Goal: Information Seeking & Learning: Learn about a topic

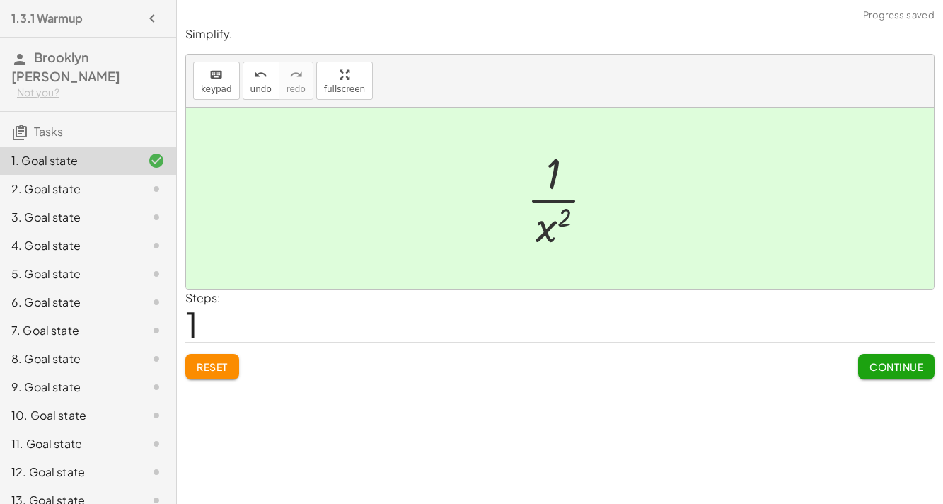
click at [899, 363] on span "Continue" at bounding box center [897, 366] width 54 height 13
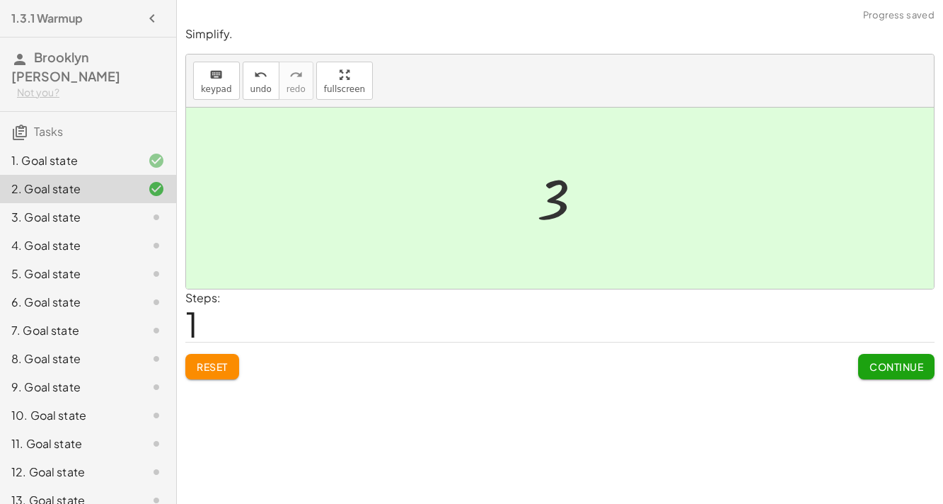
click at [904, 366] on span "Continue" at bounding box center [897, 366] width 54 height 13
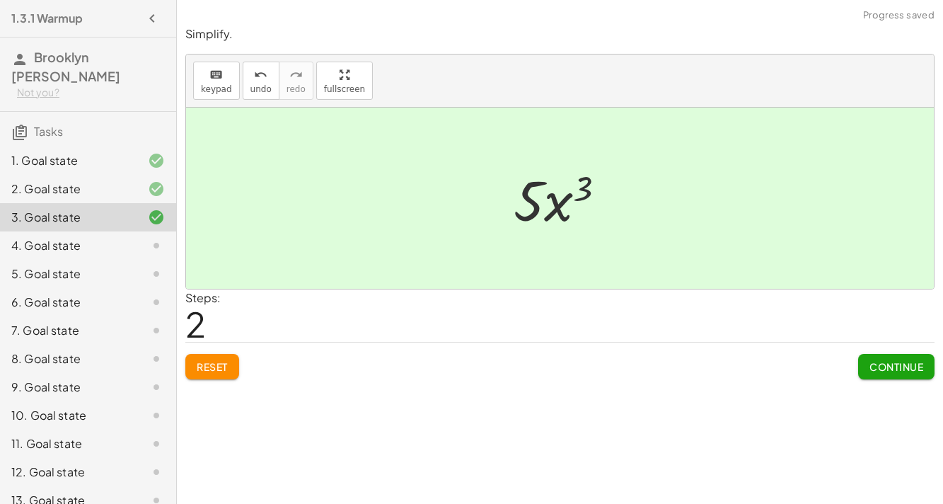
click at [911, 364] on span "Continue" at bounding box center [897, 366] width 54 height 13
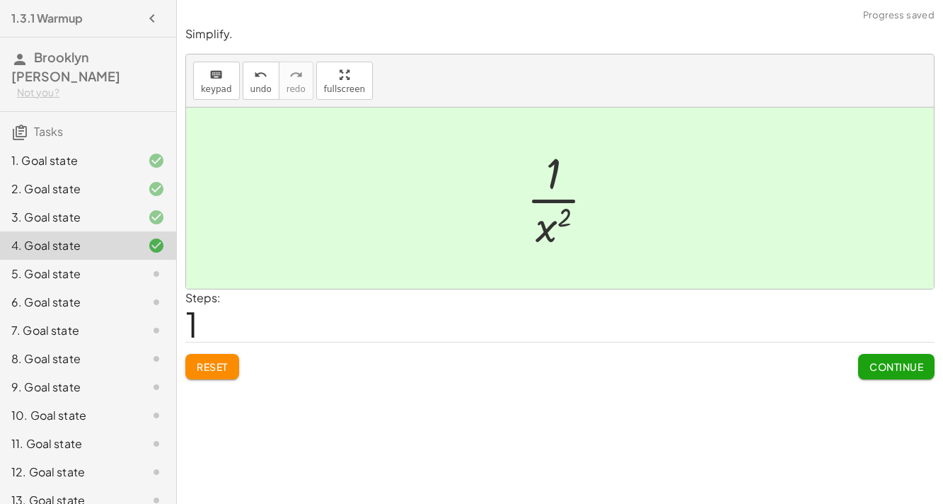
click at [894, 356] on button "Continue" at bounding box center [896, 366] width 76 height 25
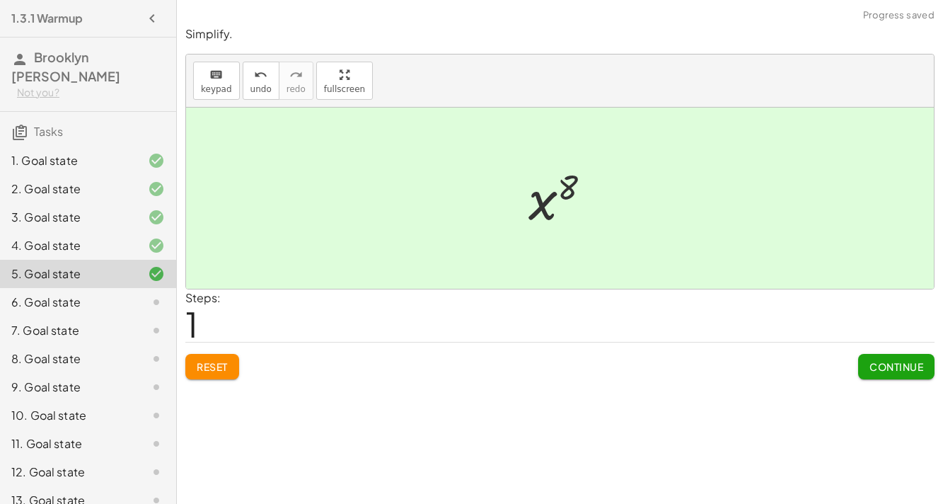
click at [902, 363] on span "Continue" at bounding box center [897, 366] width 54 height 13
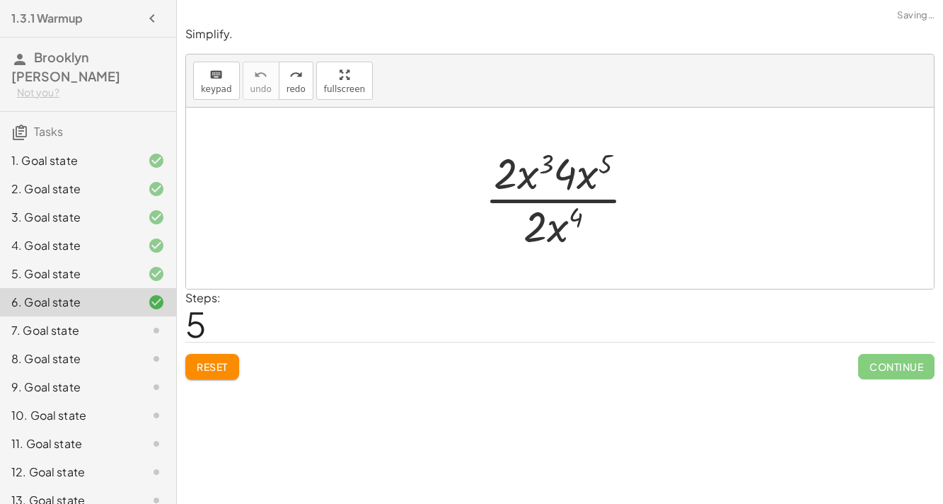
click at [207, 363] on span "Reset" at bounding box center [212, 366] width 31 height 13
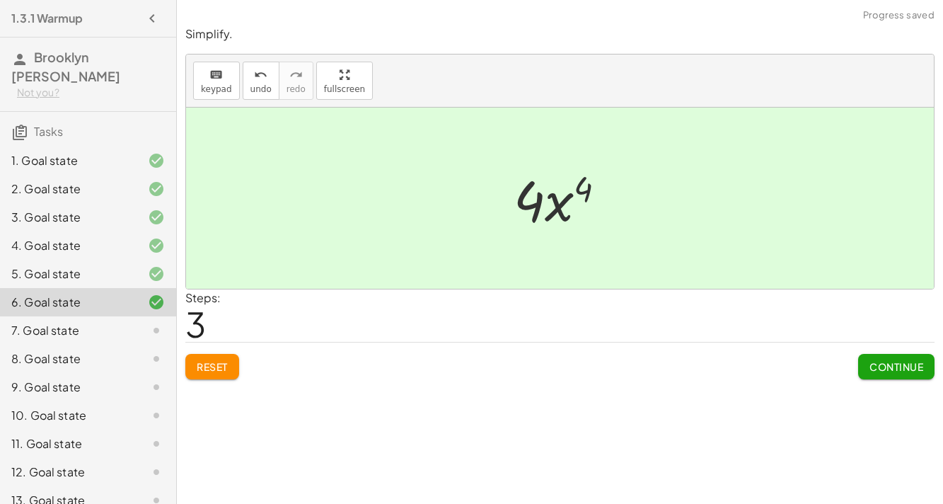
click at [917, 360] on span "Continue" at bounding box center [897, 366] width 54 height 13
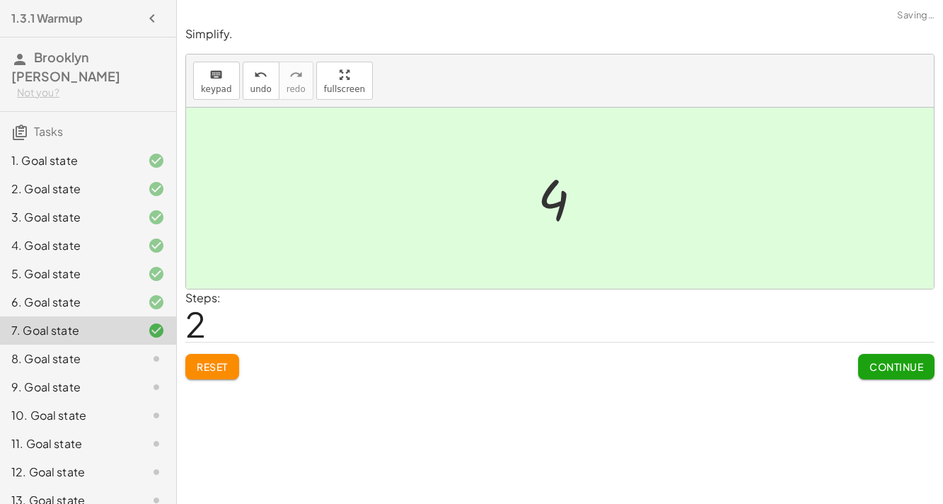
click at [893, 366] on span "Continue" at bounding box center [897, 366] width 54 height 13
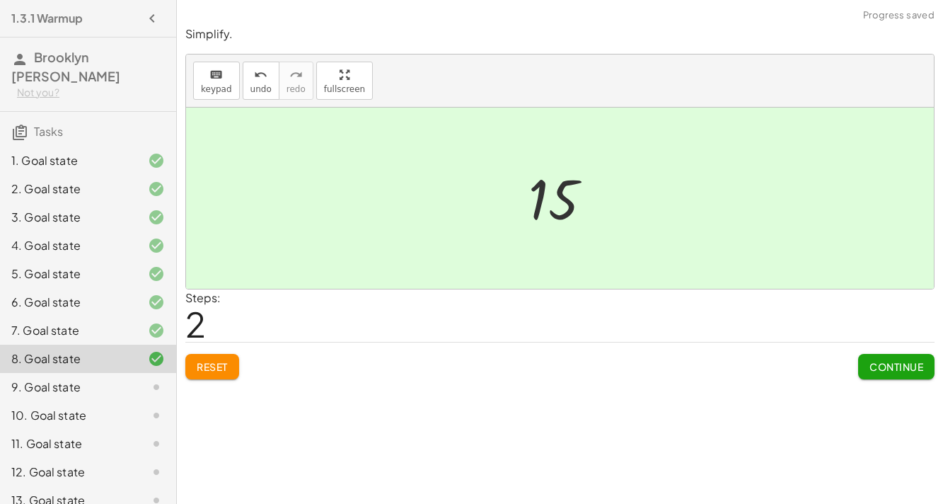
click at [908, 368] on span "Continue" at bounding box center [897, 366] width 54 height 13
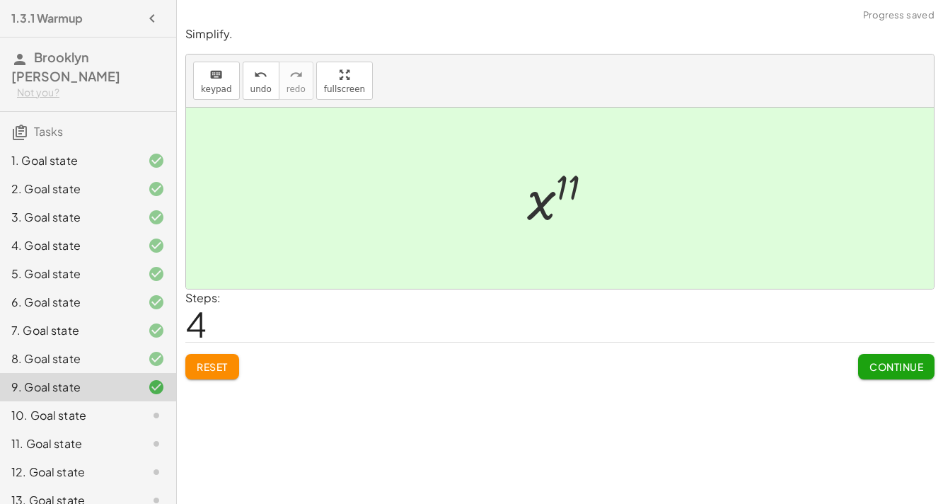
click at [906, 369] on span "Continue" at bounding box center [897, 366] width 54 height 13
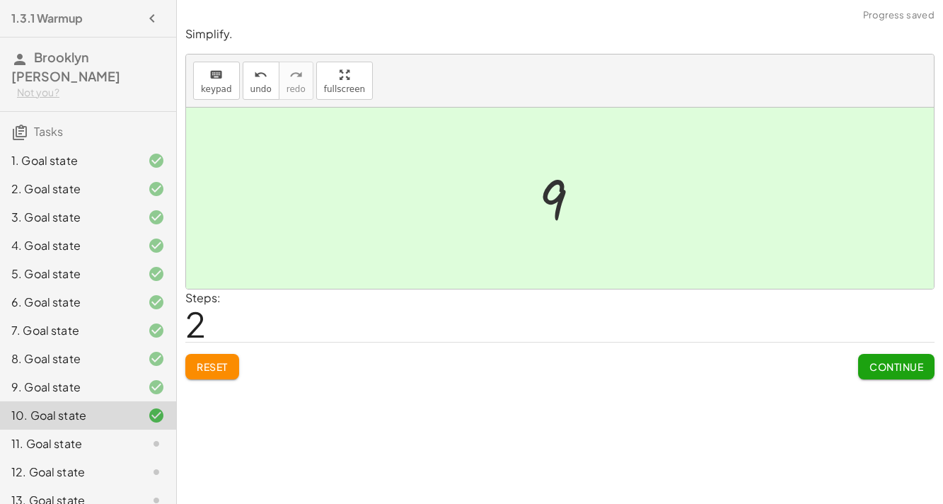
click at [904, 377] on button "Continue" at bounding box center [896, 366] width 76 height 25
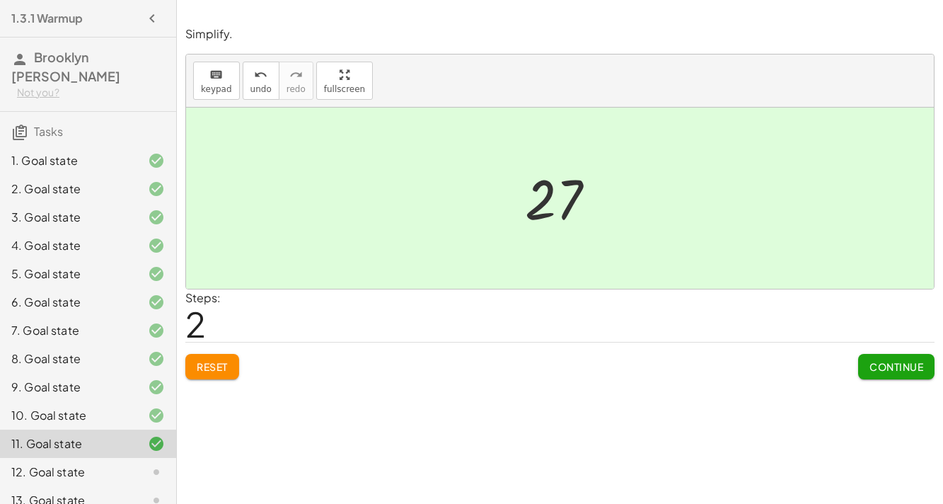
click at [894, 357] on button "Continue" at bounding box center [896, 366] width 76 height 25
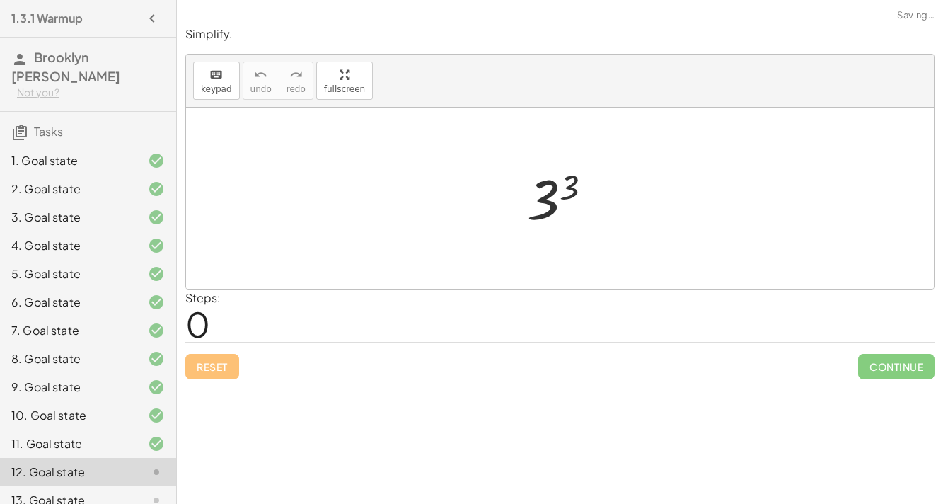
click at [892, 364] on span "Continue" at bounding box center [896, 366] width 76 height 25
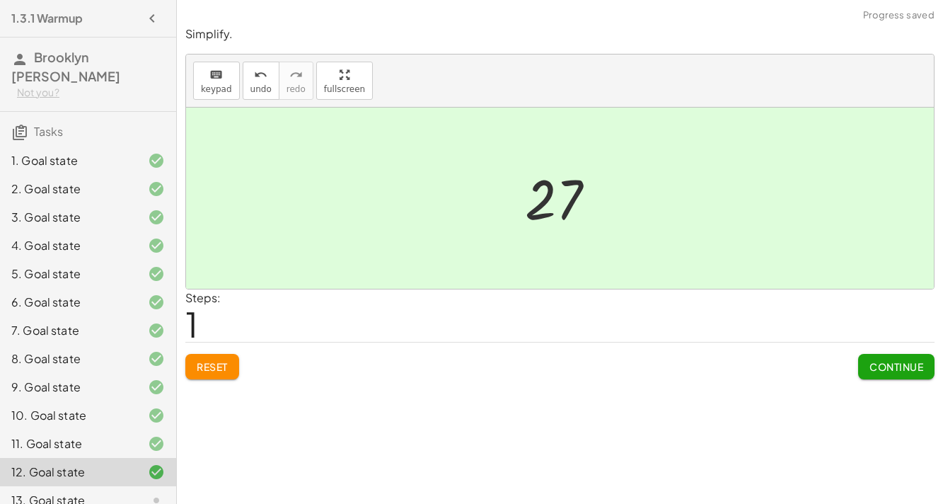
click at [899, 360] on span "Continue" at bounding box center [897, 366] width 54 height 13
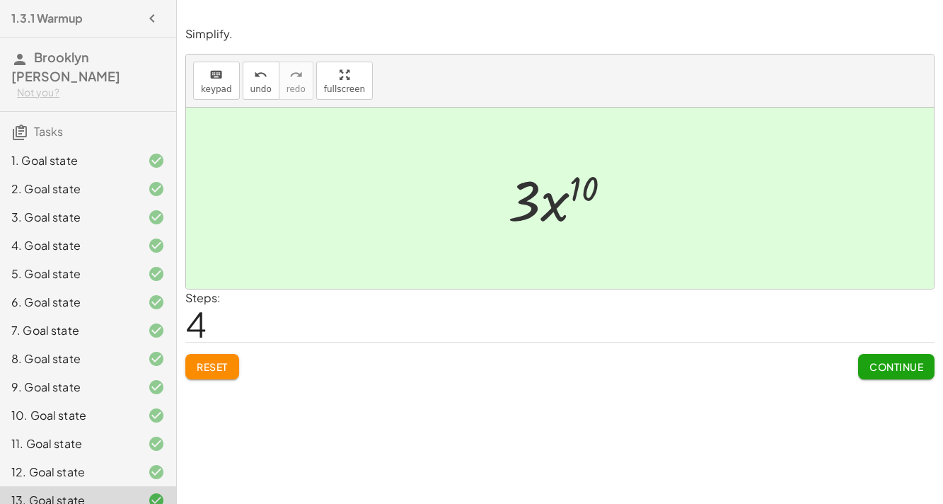
click at [890, 369] on span "Continue" at bounding box center [897, 366] width 54 height 13
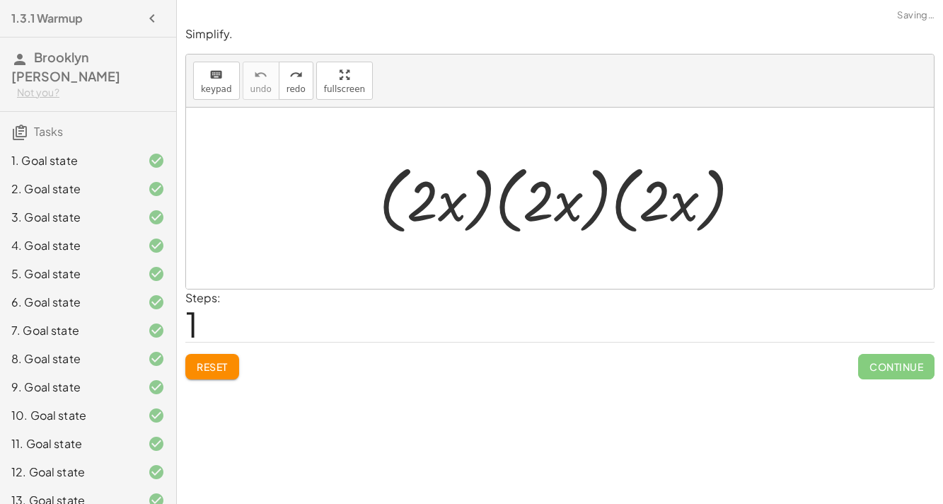
click at [220, 369] on span "Reset" at bounding box center [212, 366] width 31 height 13
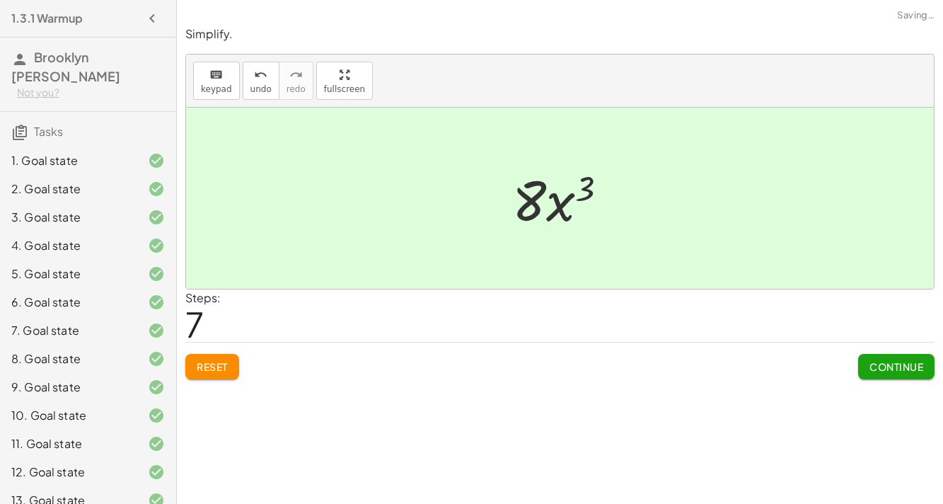
click at [892, 364] on span "Continue" at bounding box center [897, 366] width 54 height 13
click at [903, 365] on span "Continue" at bounding box center [897, 366] width 54 height 13
click at [897, 374] on button "Continue" at bounding box center [896, 366] width 76 height 25
click at [903, 371] on span "Continue" at bounding box center [897, 366] width 54 height 13
click at [886, 369] on span "Continue" at bounding box center [897, 366] width 54 height 13
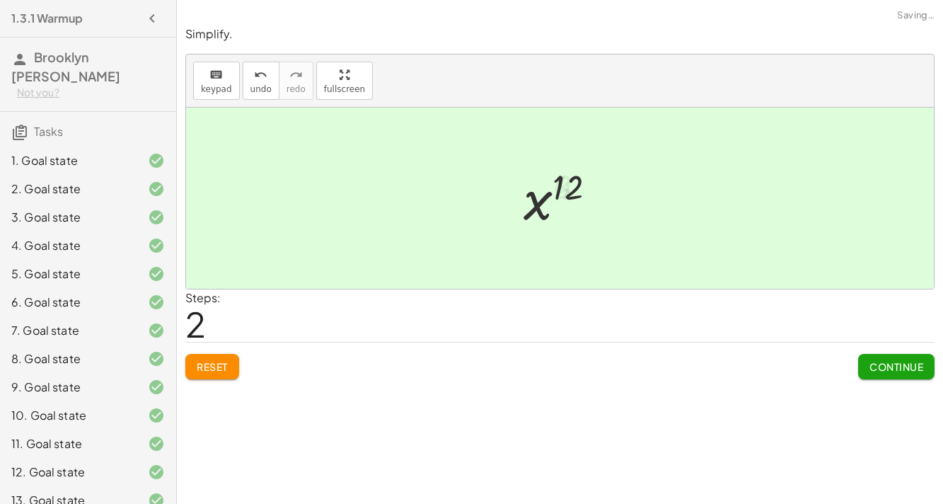
click at [898, 367] on span "Continue" at bounding box center [897, 366] width 54 height 13
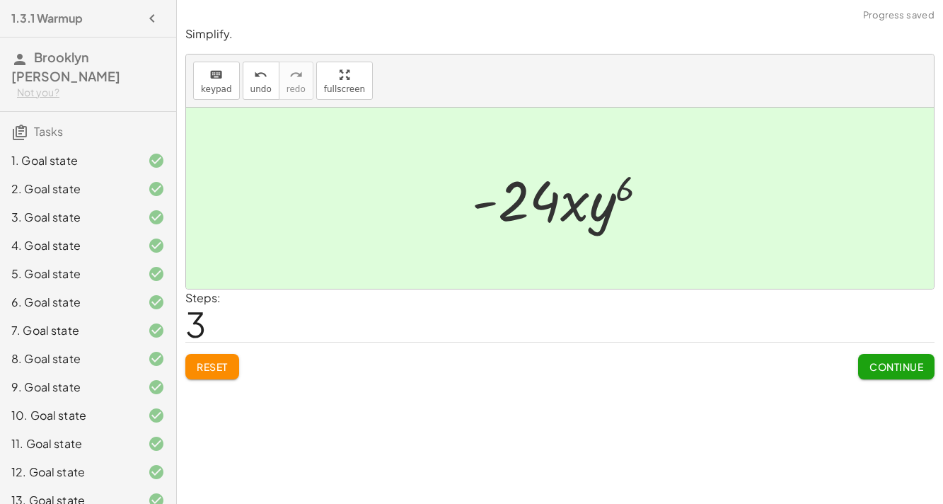
click at [885, 364] on span "Continue" at bounding box center [897, 366] width 54 height 13
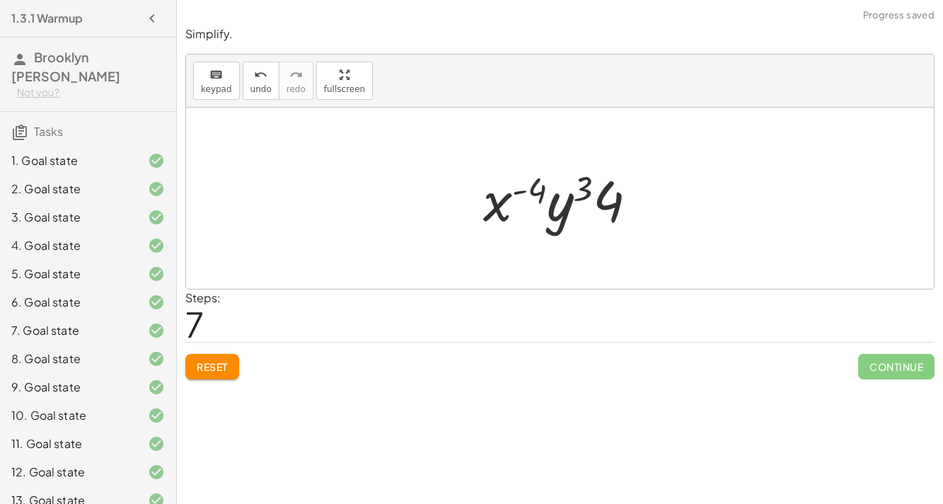
click at [234, 367] on button "Reset" at bounding box center [212, 366] width 54 height 25
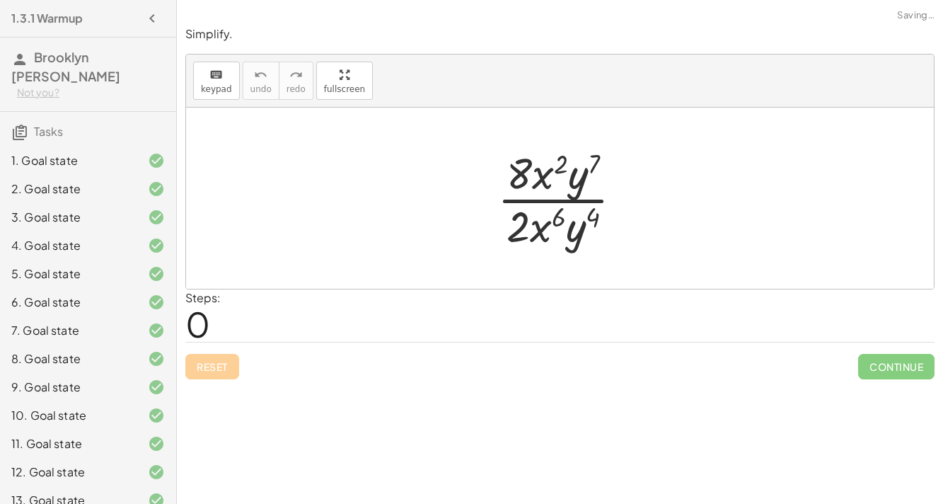
click at [207, 371] on div "Reset Continue" at bounding box center [559, 361] width 749 height 38
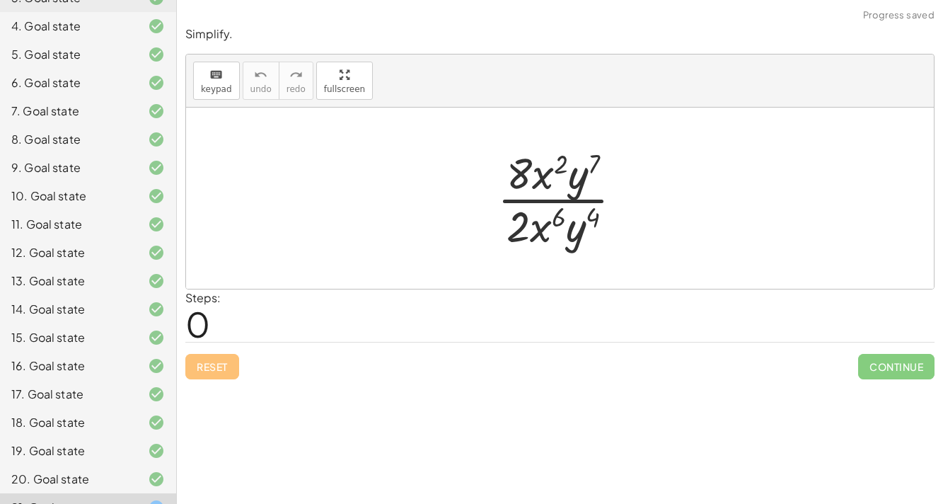
scroll to position [224, 0]
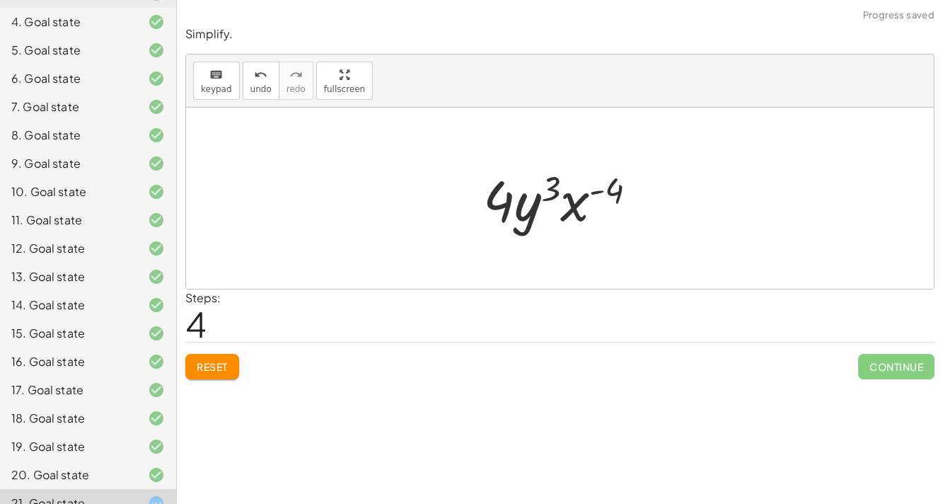
click at [215, 376] on button "Reset" at bounding box center [212, 366] width 54 height 25
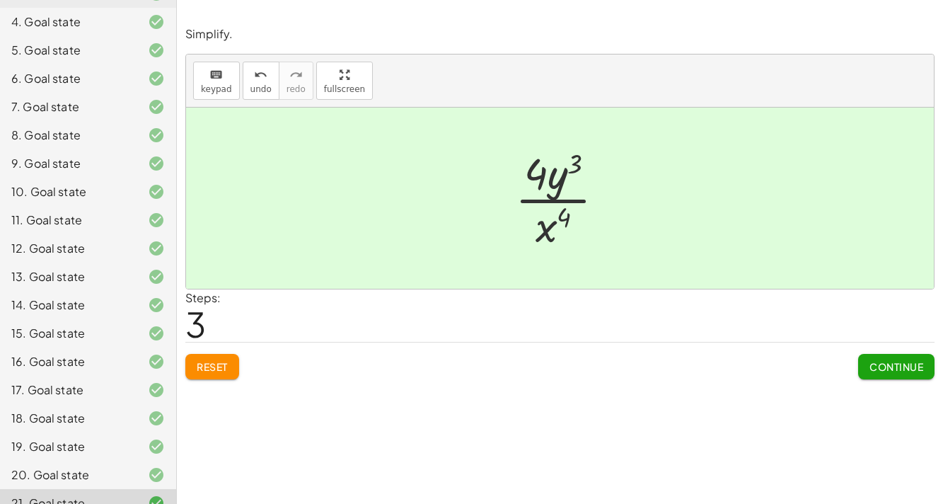
click at [894, 364] on span "Continue" at bounding box center [897, 366] width 54 height 13
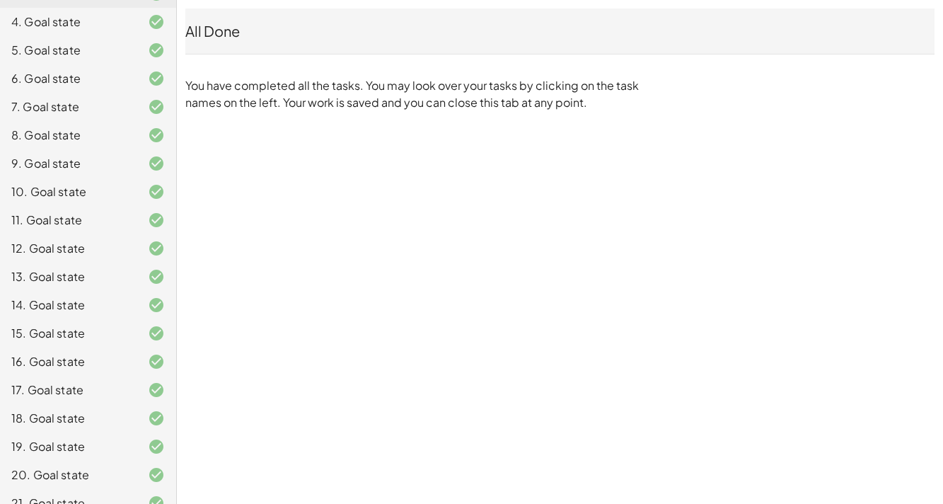
click at [91, 495] on div "21. Goal state" at bounding box center [68, 503] width 114 height 17
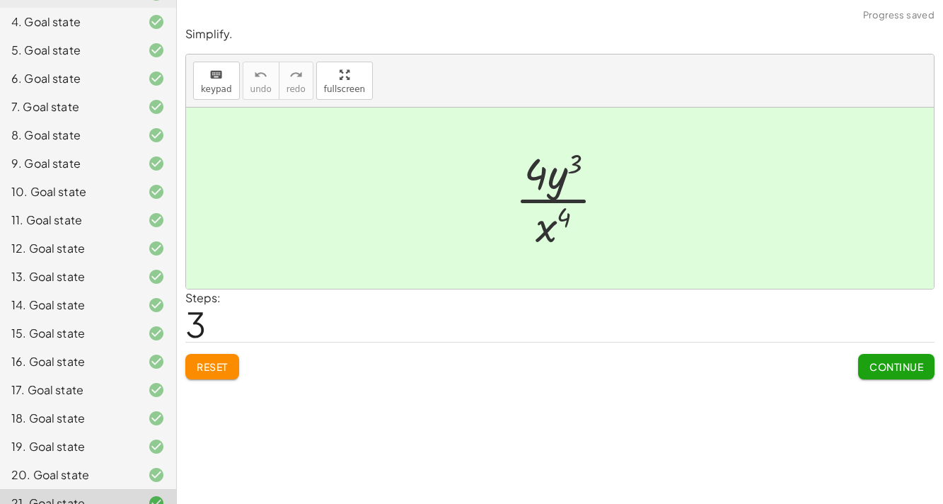
click at [199, 371] on button "Reset" at bounding box center [212, 366] width 54 height 25
click at [901, 369] on span "Continue" at bounding box center [897, 366] width 54 height 13
click at [902, 361] on span "Continue" at bounding box center [897, 366] width 54 height 13
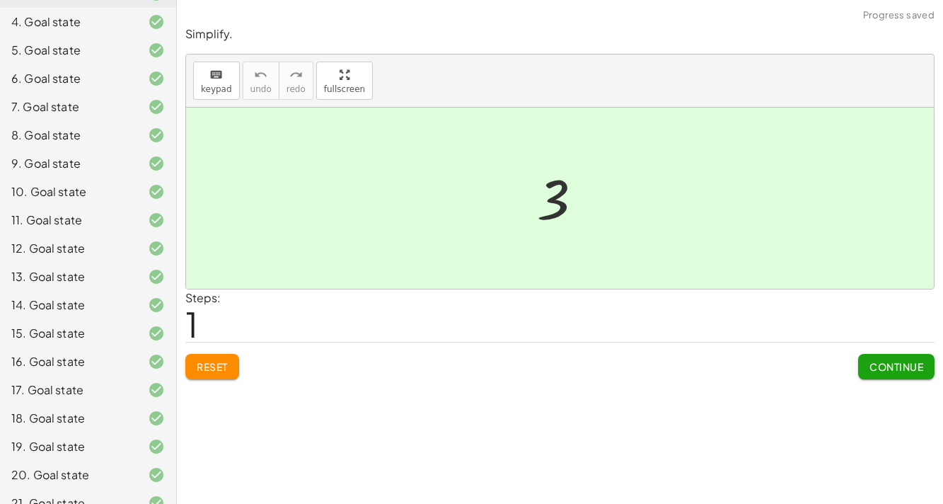
click at [115, 466] on div "20. Goal state" at bounding box center [68, 474] width 114 height 17
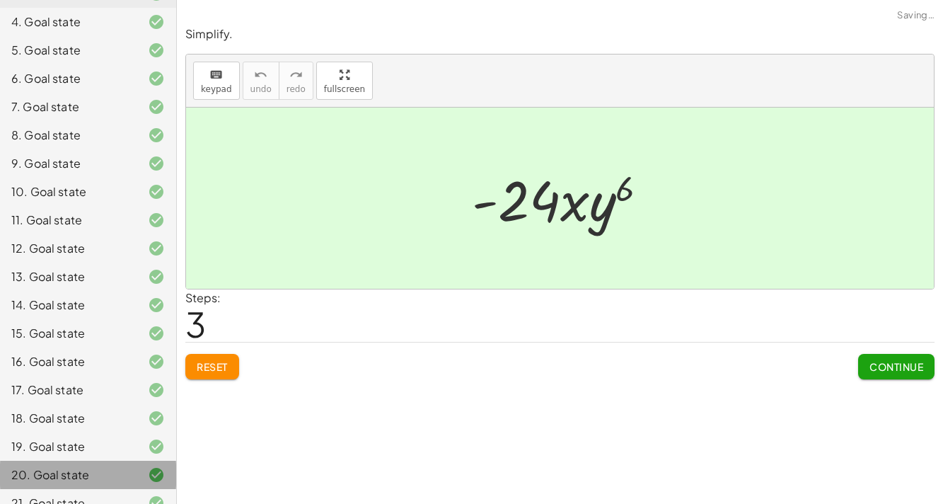
click at [109, 495] on div "21. Goal state" at bounding box center [68, 503] width 114 height 17
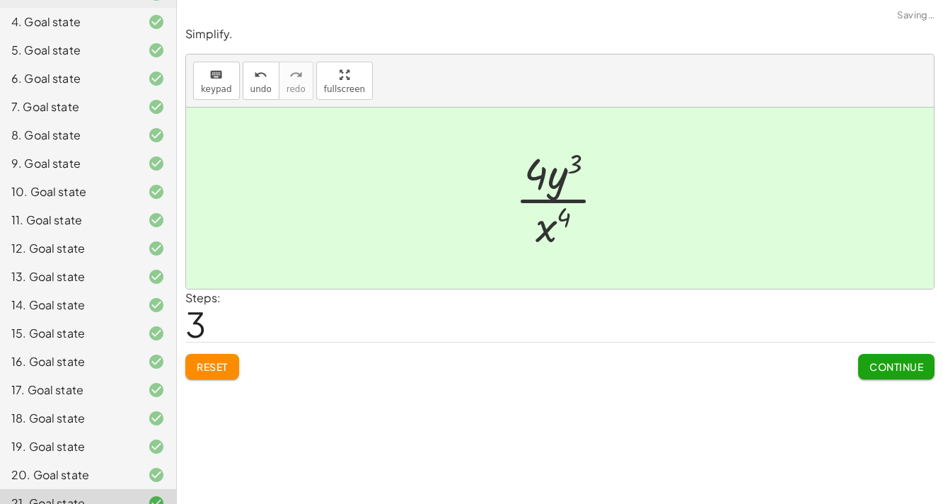
click at [894, 370] on span "Continue" at bounding box center [897, 366] width 54 height 13
click at [122, 489] on div "21. Goal state" at bounding box center [88, 503] width 176 height 28
click at [353, 396] on div "Simplify. keyboard keypad undo undo redo redo fullscreen · x 5 · x 7 · 1 · x ( …" at bounding box center [560, 252] width 766 height 504
click at [873, 454] on div "Simplify. keyboard keypad undo undo redo redo fullscreen · x 5 · x 7 · 1 · x ( …" at bounding box center [560, 252] width 766 height 504
click at [892, 451] on div "Simplify. keyboard keypad undo undo redo redo fullscreen · x 5 · x 7 · 1 · x ( …" at bounding box center [560, 252] width 766 height 504
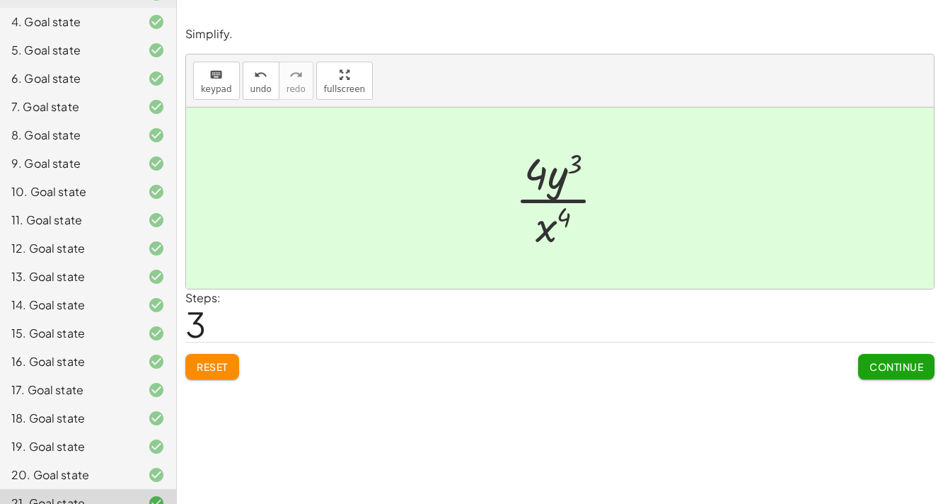
click at [890, 449] on div "Simplify. keyboard keypad undo undo redo redo fullscreen · x 5 · x 7 · 1 · x ( …" at bounding box center [560, 252] width 766 height 504
click at [894, 439] on div "Simplify. keyboard keypad undo undo redo redo fullscreen · x 5 · x 7 · 1 · x ( …" at bounding box center [560, 252] width 766 height 504
click at [880, 400] on div "Simplify. keyboard keypad undo undo redo redo fullscreen · x 5 · x 7 · 1 · x ( …" at bounding box center [560, 252] width 766 height 504
click at [882, 398] on div "Simplify. keyboard keypad undo undo redo redo fullscreen · x 5 · x 7 · 1 · x ( …" at bounding box center [560, 252] width 766 height 504
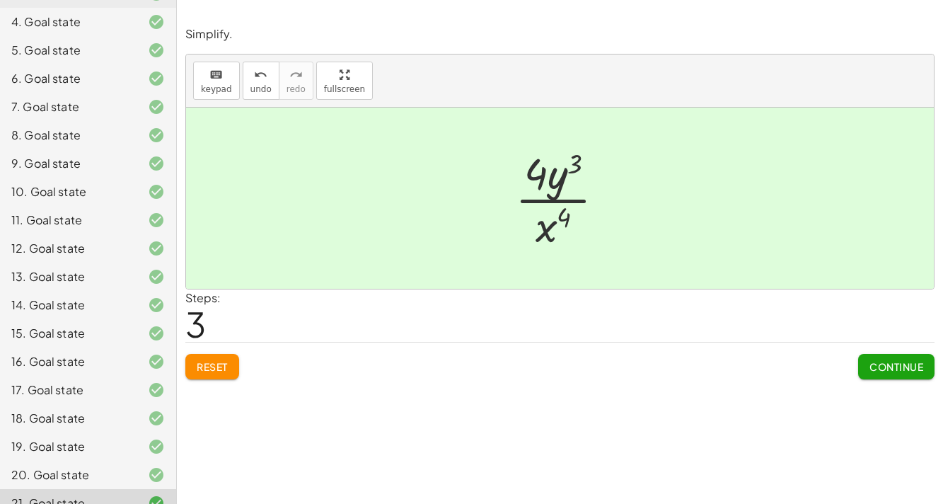
click at [892, 377] on button "Continue" at bounding box center [896, 366] width 76 height 25
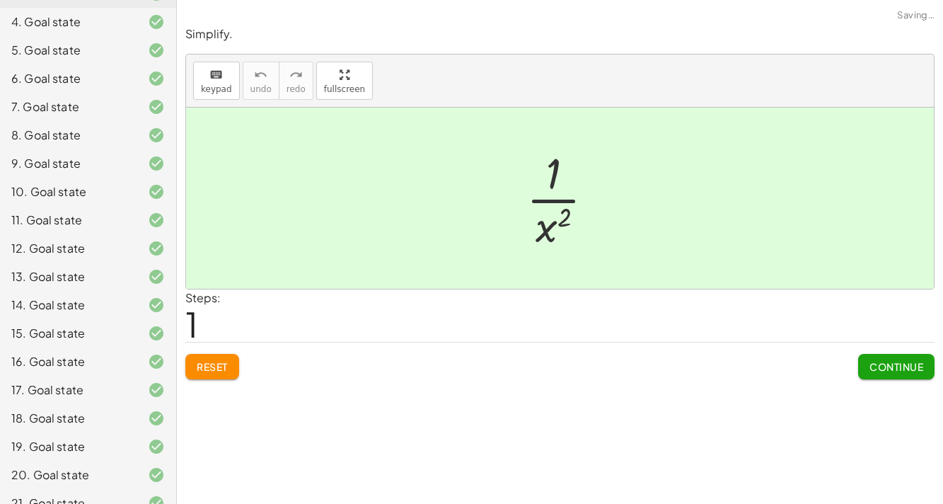
click at [892, 393] on div "Simplify. keyboard keypad undo undo redo redo fullscreen · x 5 · x 7 · 1 · x ( …" at bounding box center [560, 252] width 766 height 504
